Goal: Navigation & Orientation: Find specific page/section

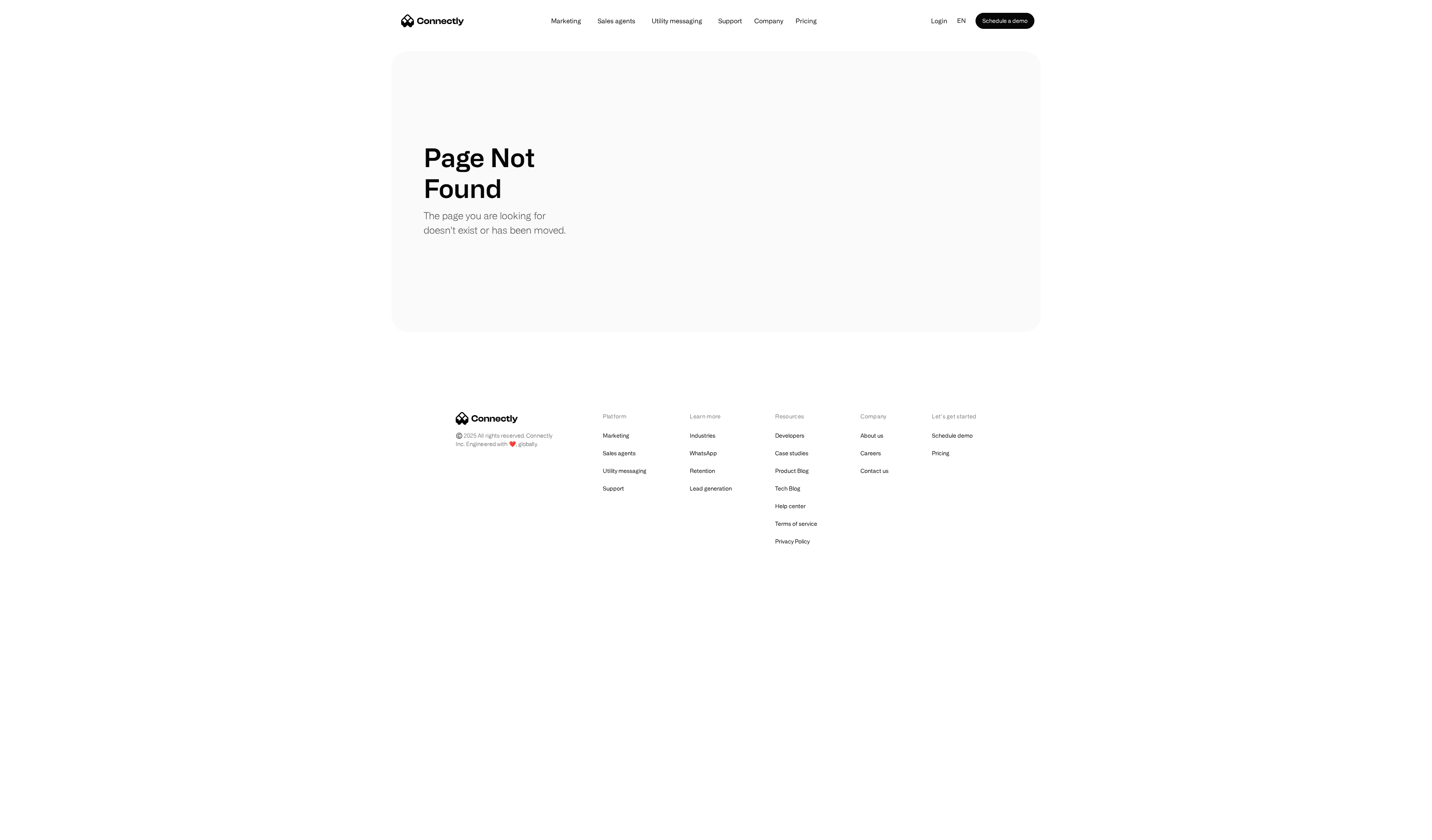
click at [429, 23] on img "home" at bounding box center [433, 20] width 63 height 13
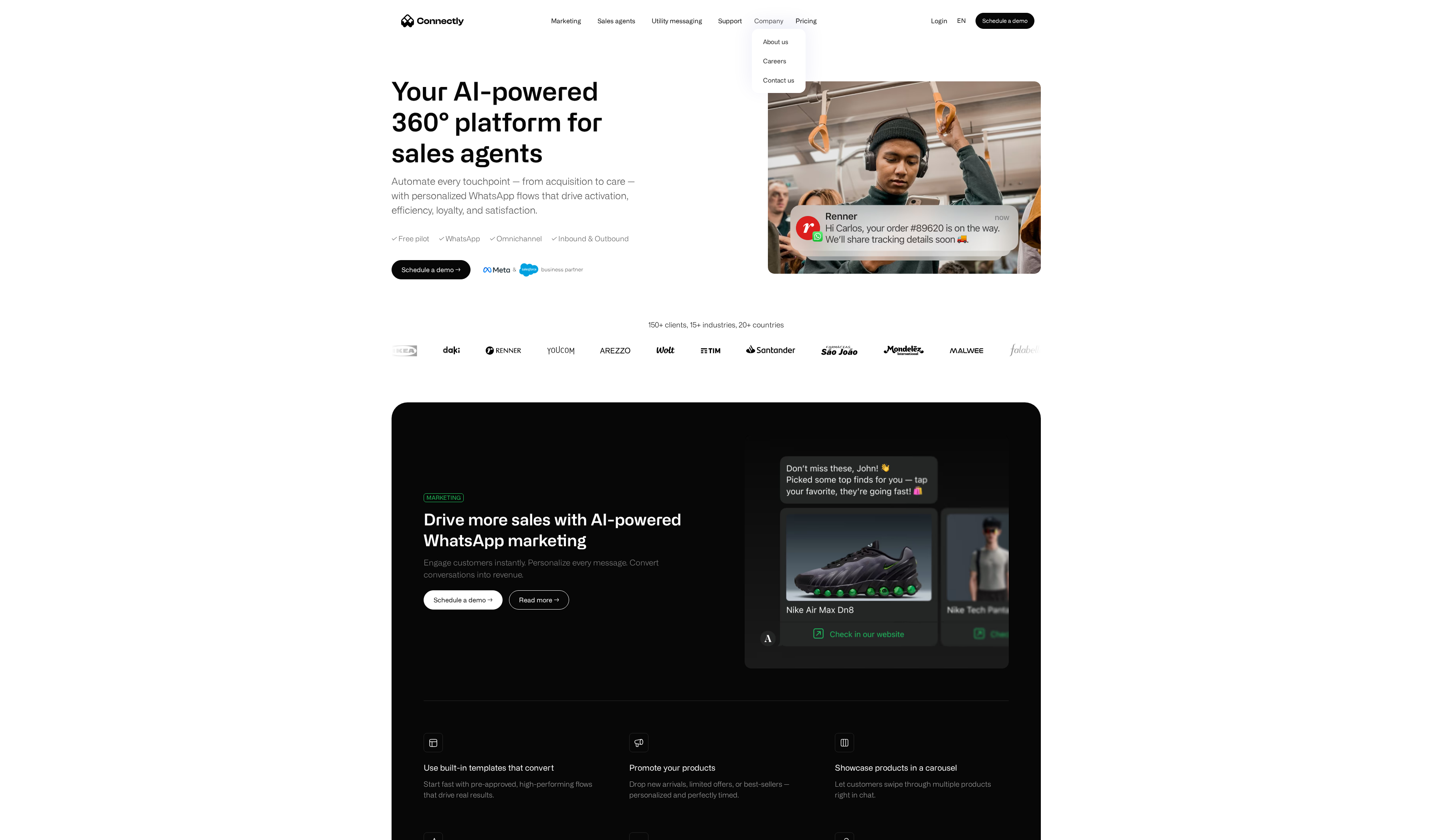
click at [770, 23] on div "Company" at bounding box center [768, 20] width 29 height 11
click at [774, 48] on link "About us" at bounding box center [779, 41] width 47 height 19
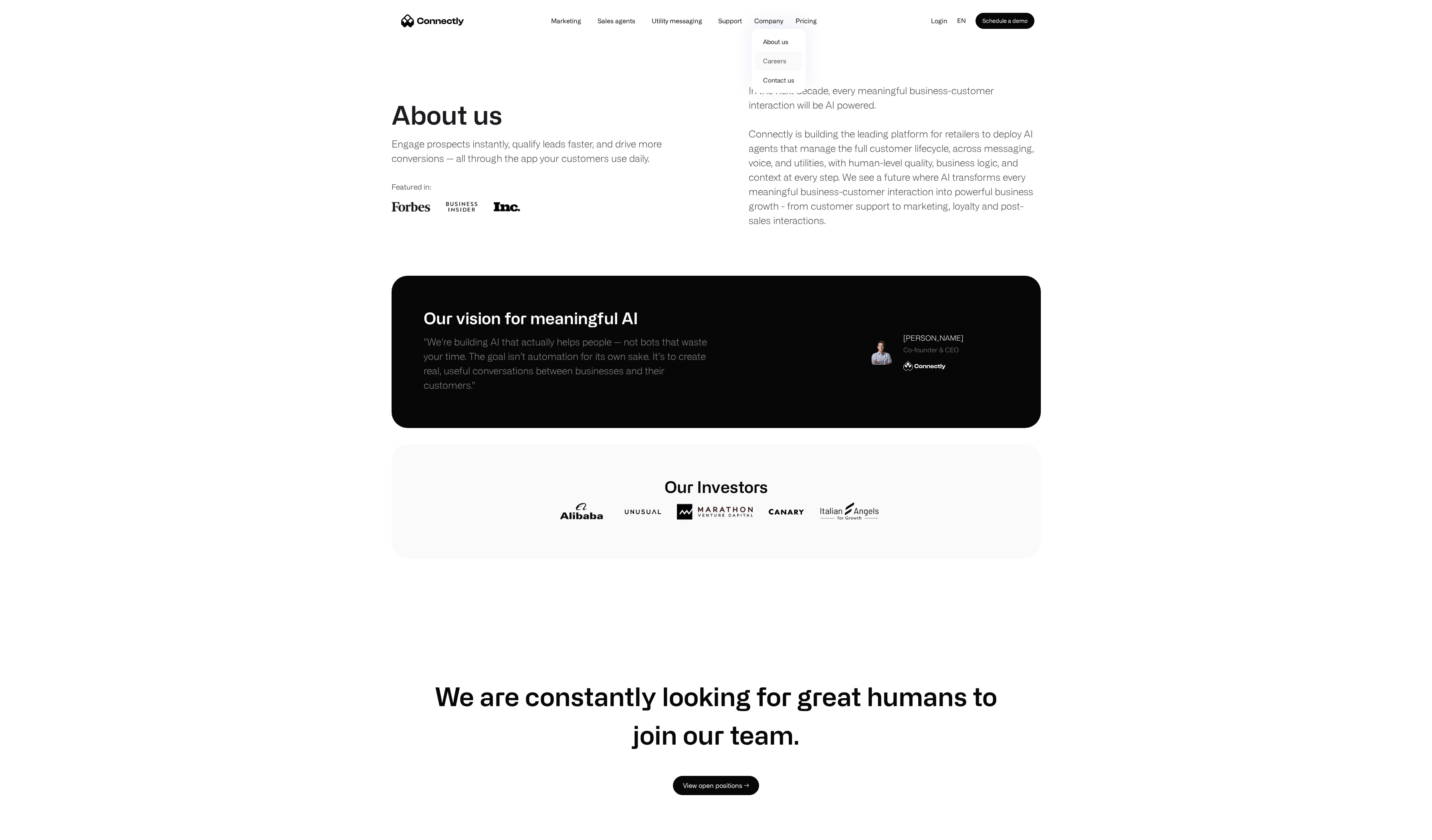
click at [780, 65] on link "Careers" at bounding box center [779, 61] width 47 height 19
